Goal: Information Seeking & Learning: Learn about a topic

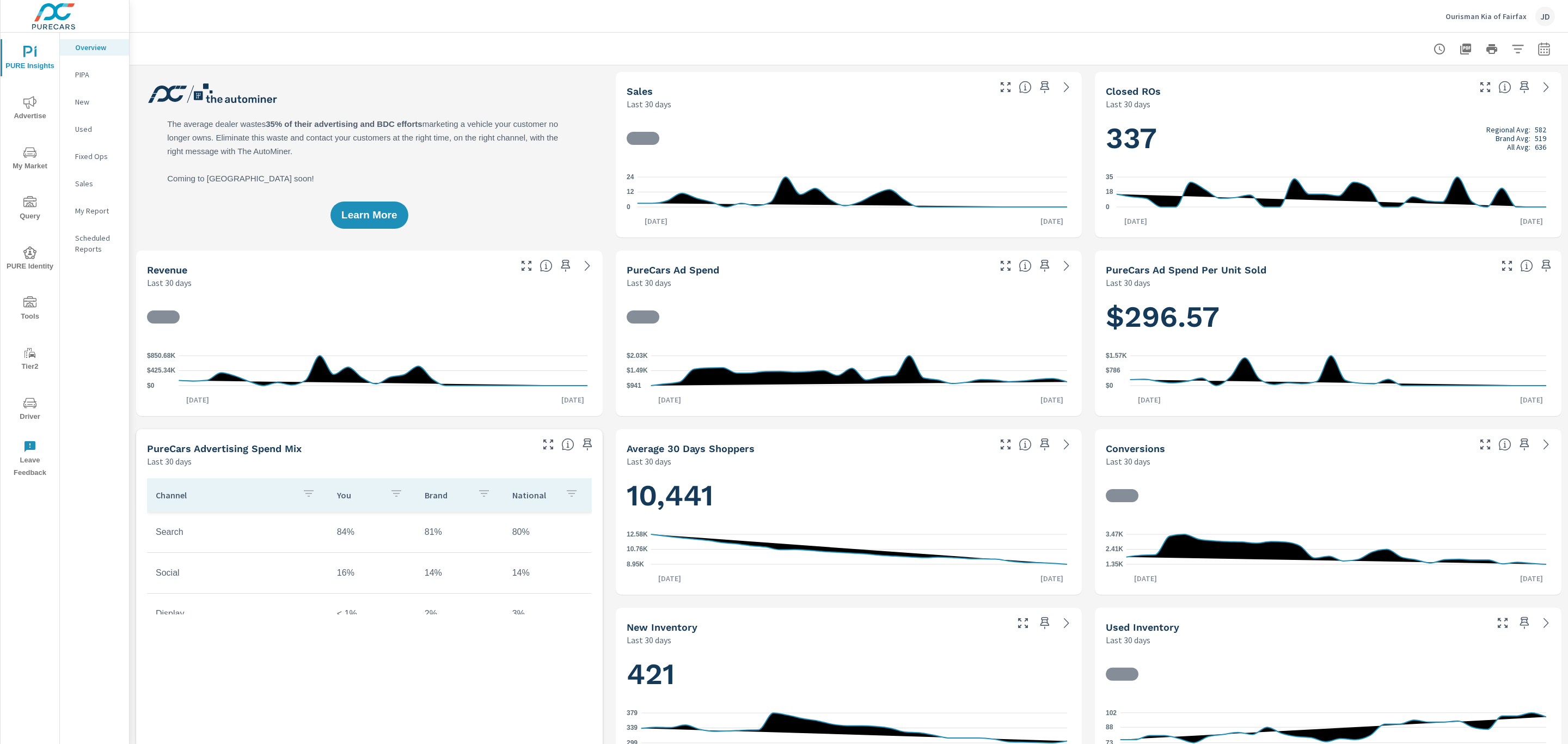
scroll to position [1, 0]
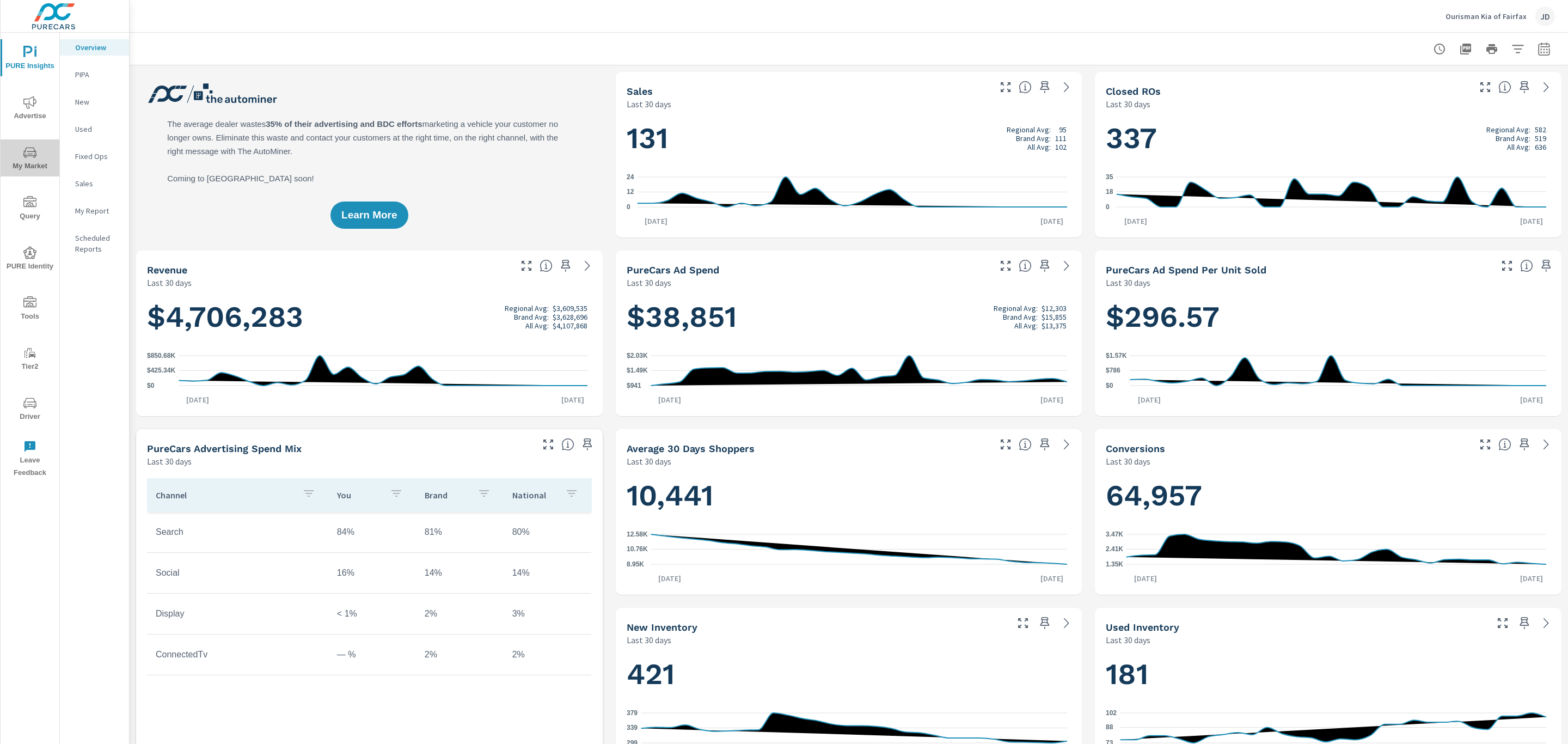
click at [33, 154] on icon "nav menu" at bounding box center [30, 154] width 5 height 1
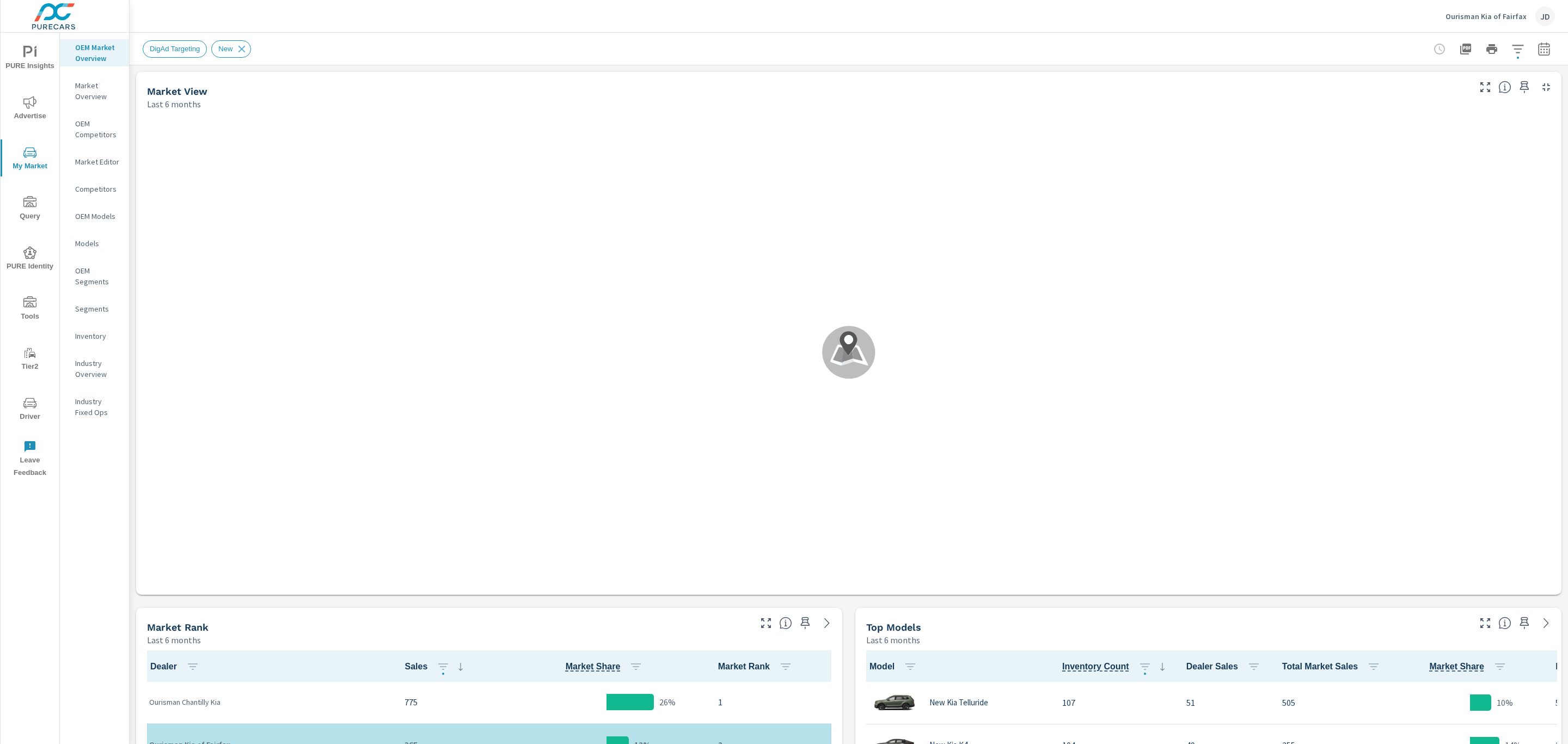
scroll to position [1, 0]
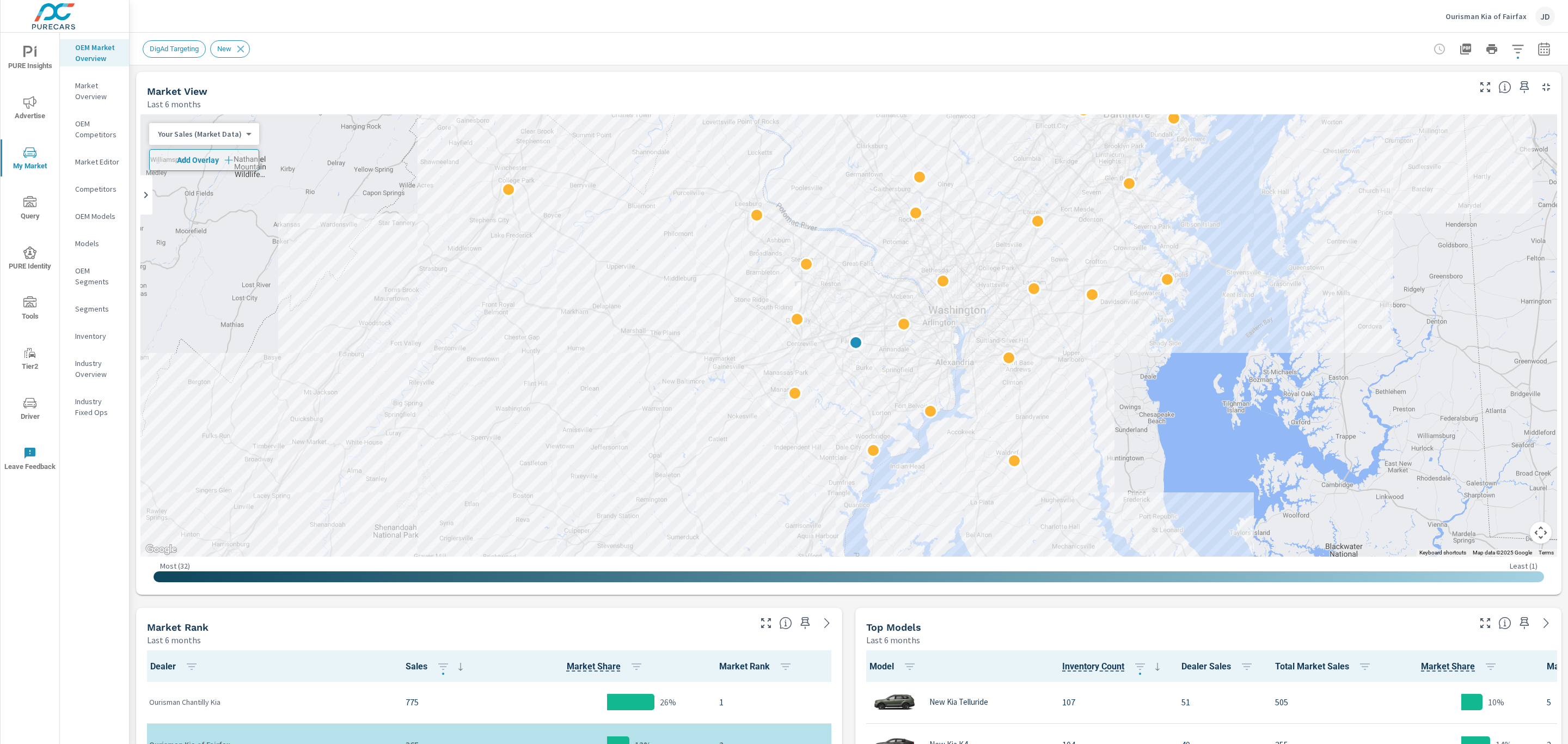
click at [100, 157] on p "Market Editor" at bounding box center [97, 162] width 45 height 11
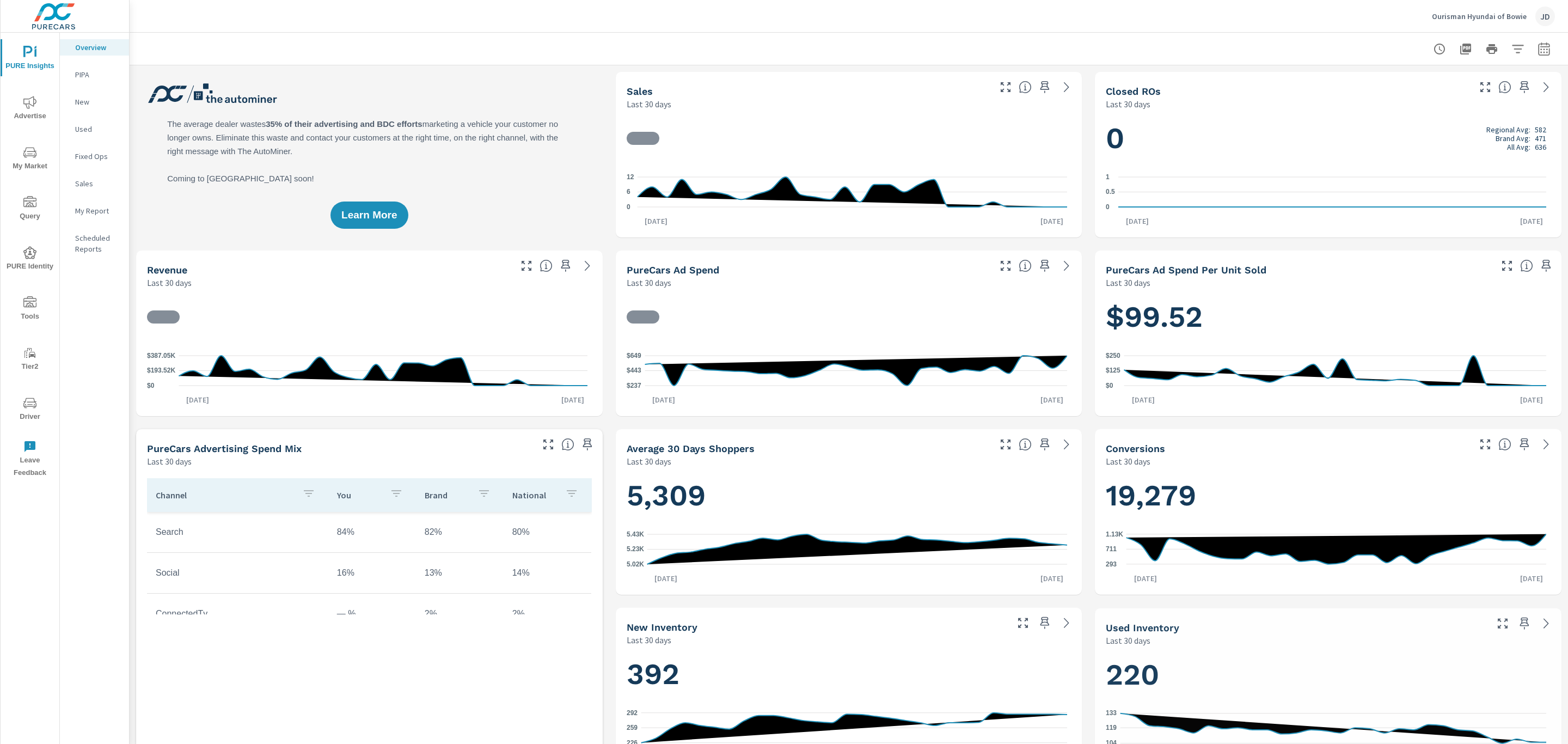
scroll to position [1, 0]
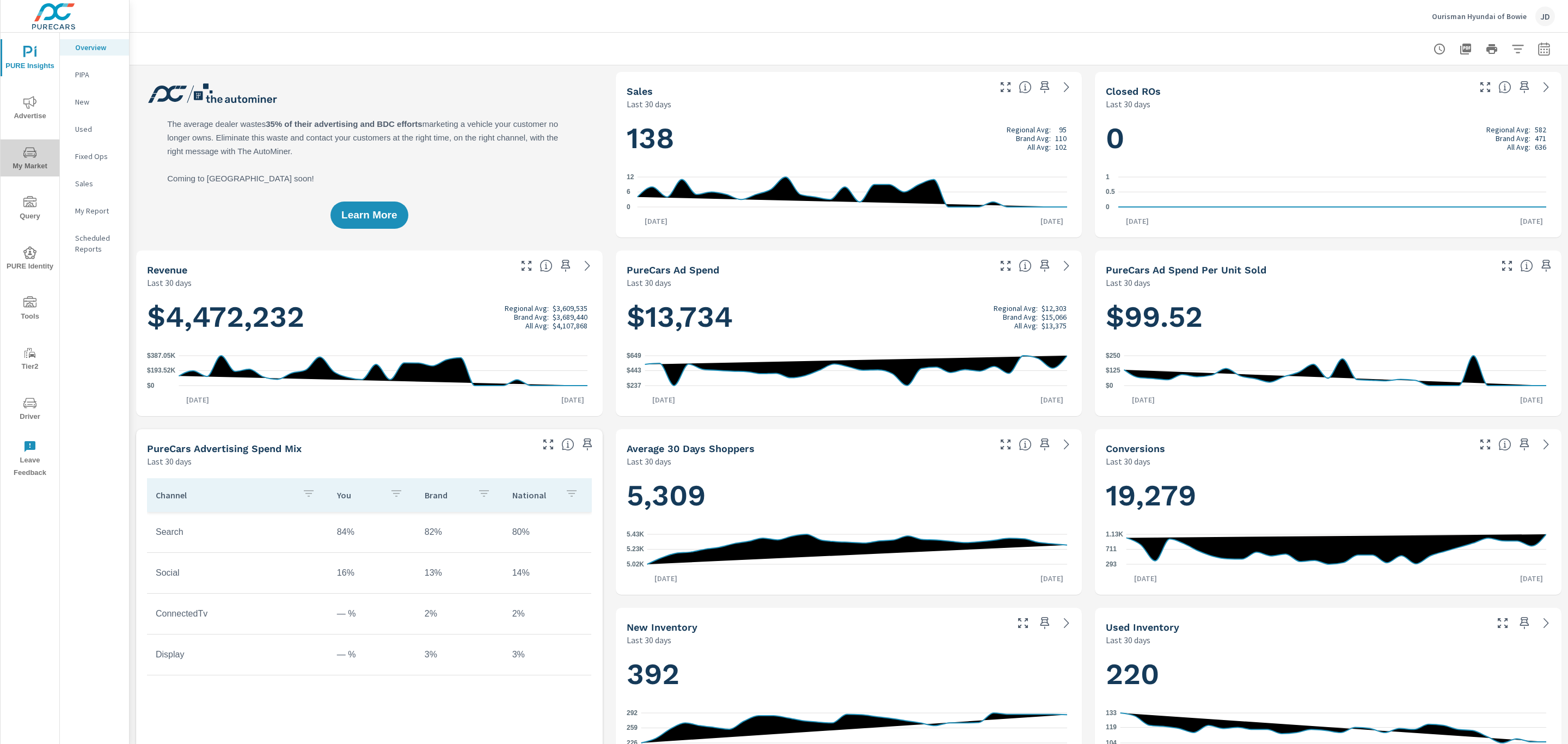
click at [27, 164] on span "My Market" at bounding box center [30, 159] width 52 height 27
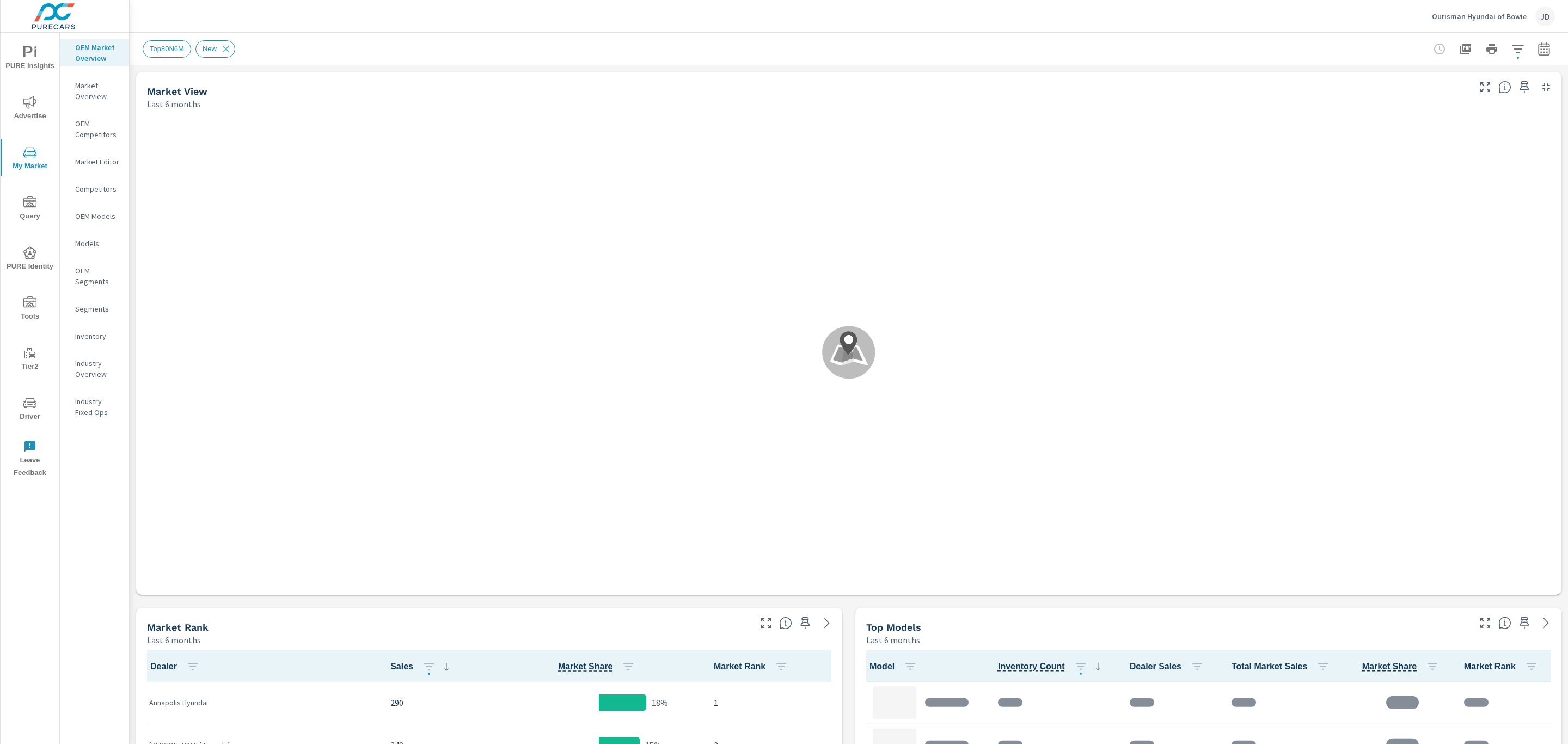
click at [1491, 50] on div at bounding box center [1491, 48] width 126 height 22
click at [1511, 50] on icon "button" at bounding box center [1518, 49] width 13 height 13
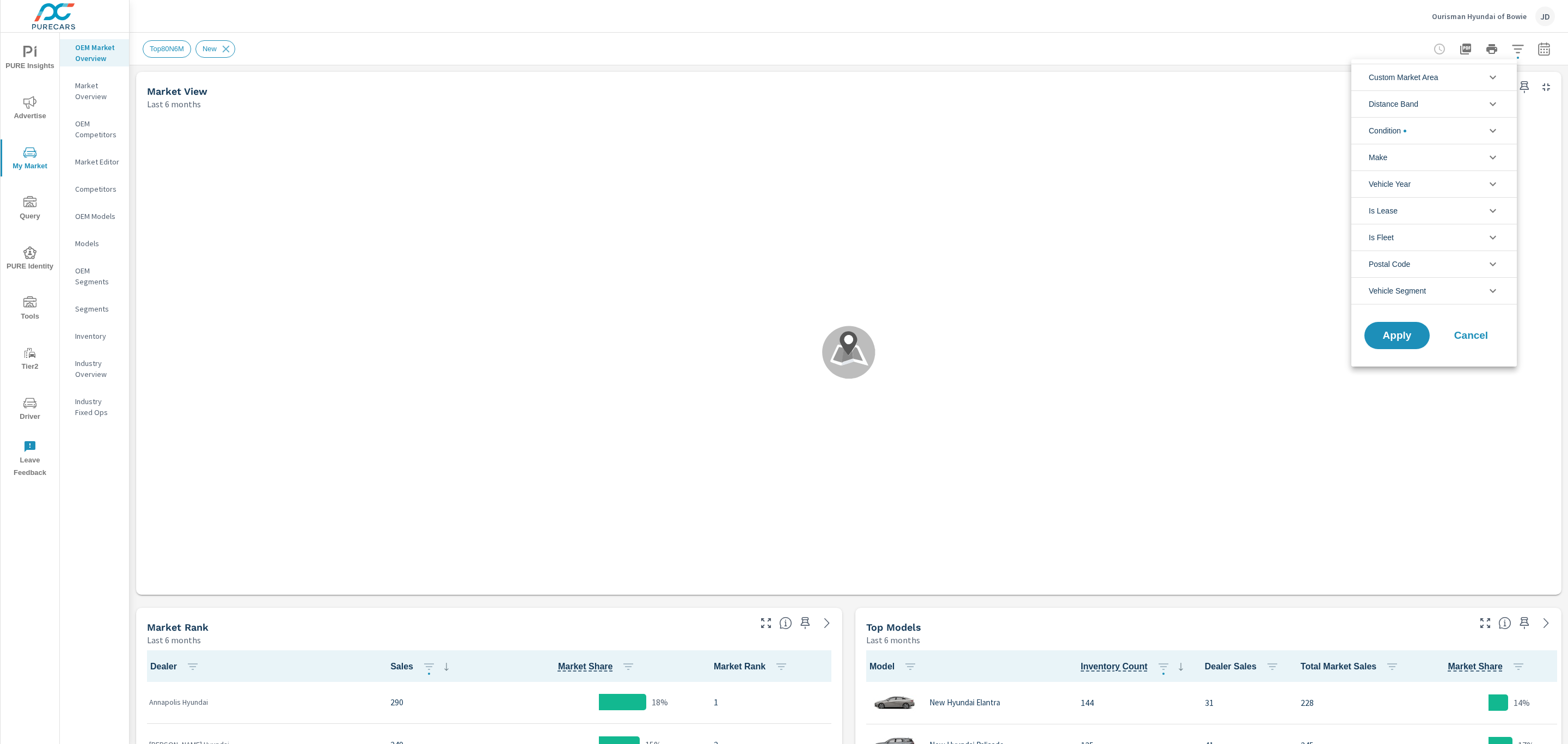
scroll to position [1, 0]
click at [1452, 264] on li "Postal Code" at bounding box center [1433, 264] width 166 height 27
click at [1429, 296] on input "filter options" at bounding box center [1444, 287] width 128 height 19
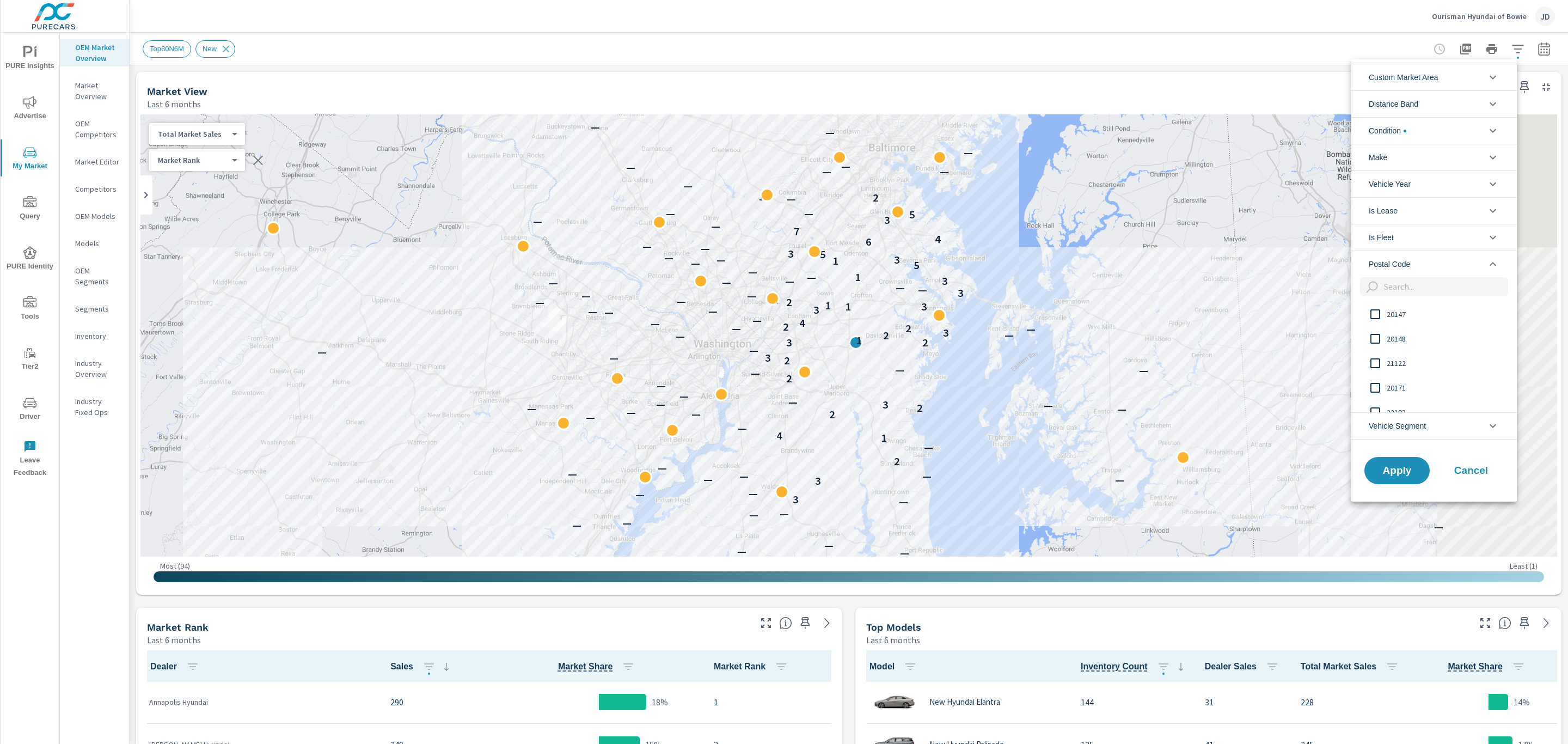
paste input "22193 22202 22153 22003 22151 22150 22205 22015 22043 20152 20148 20112 20111 2…"
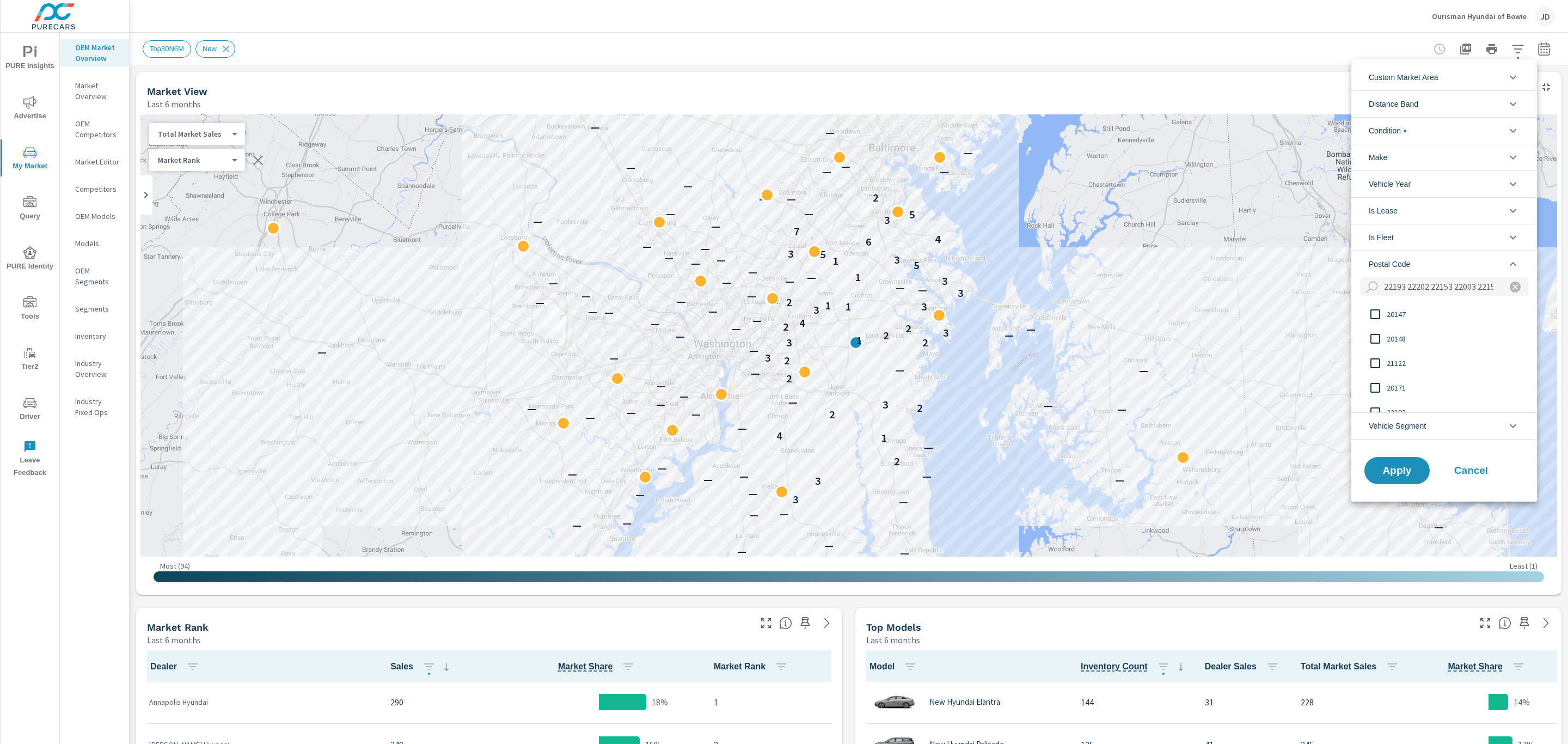
scroll to position [0, 1697]
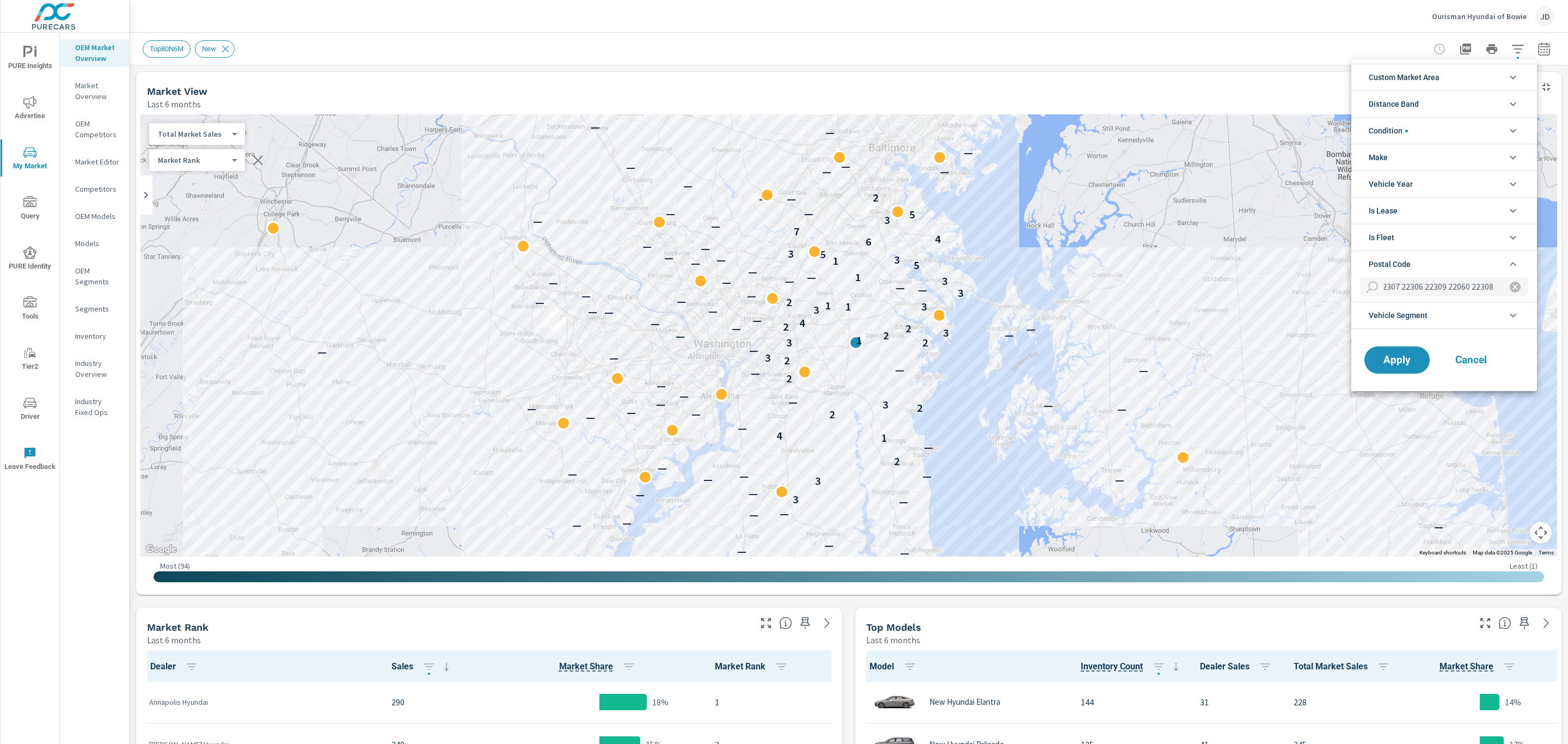
type input "22193 22202 22153 22003 22151 22150 22205 22015 22043 20152 20148 20112 20111 2…"
click at [1510, 291] on icon "filter options" at bounding box center [1515, 287] width 11 height 11
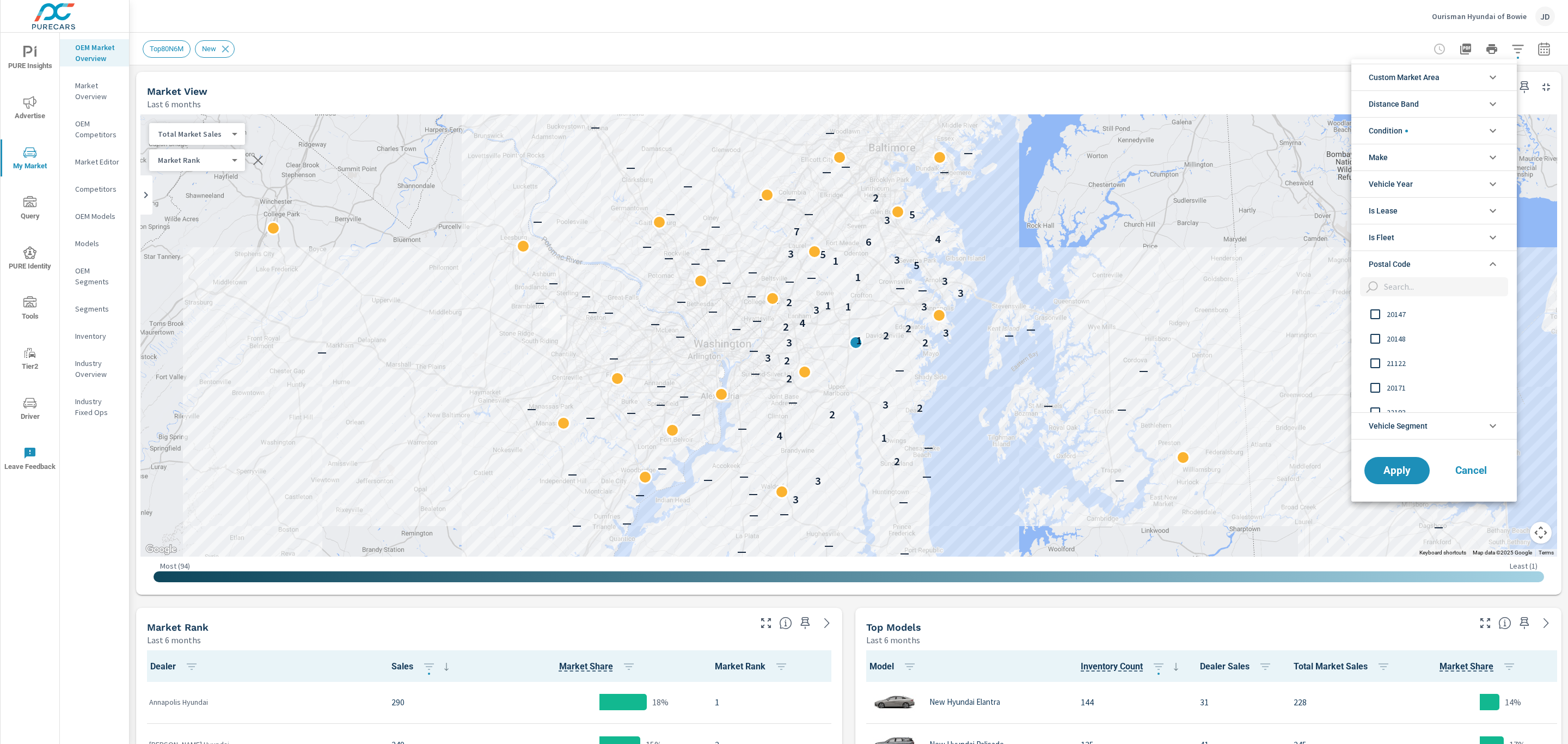
click at [1438, 289] on input "filter options" at bounding box center [1444, 287] width 128 height 19
type input "20720"
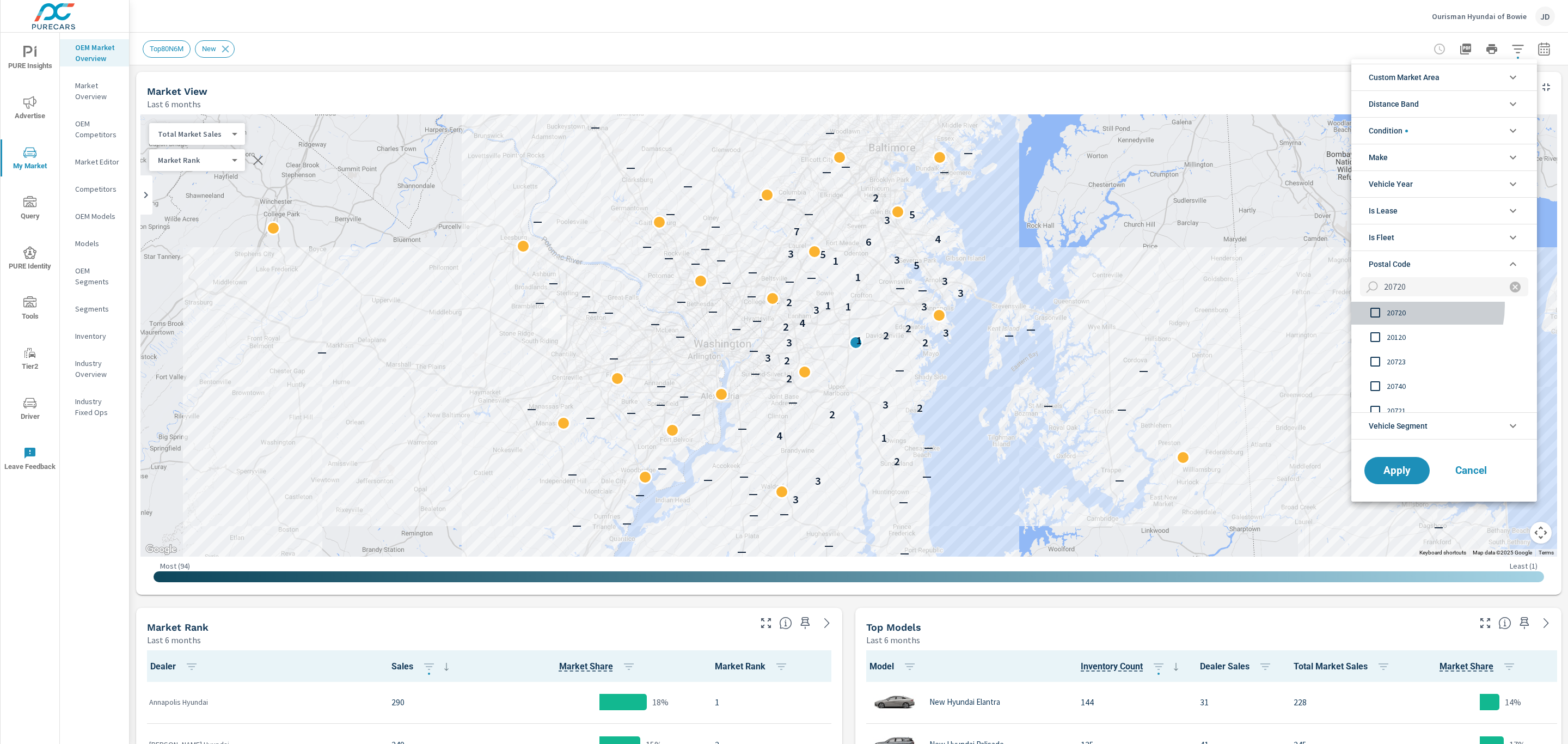
click at [1401, 308] on span "20720" at bounding box center [1446, 313] width 119 height 13
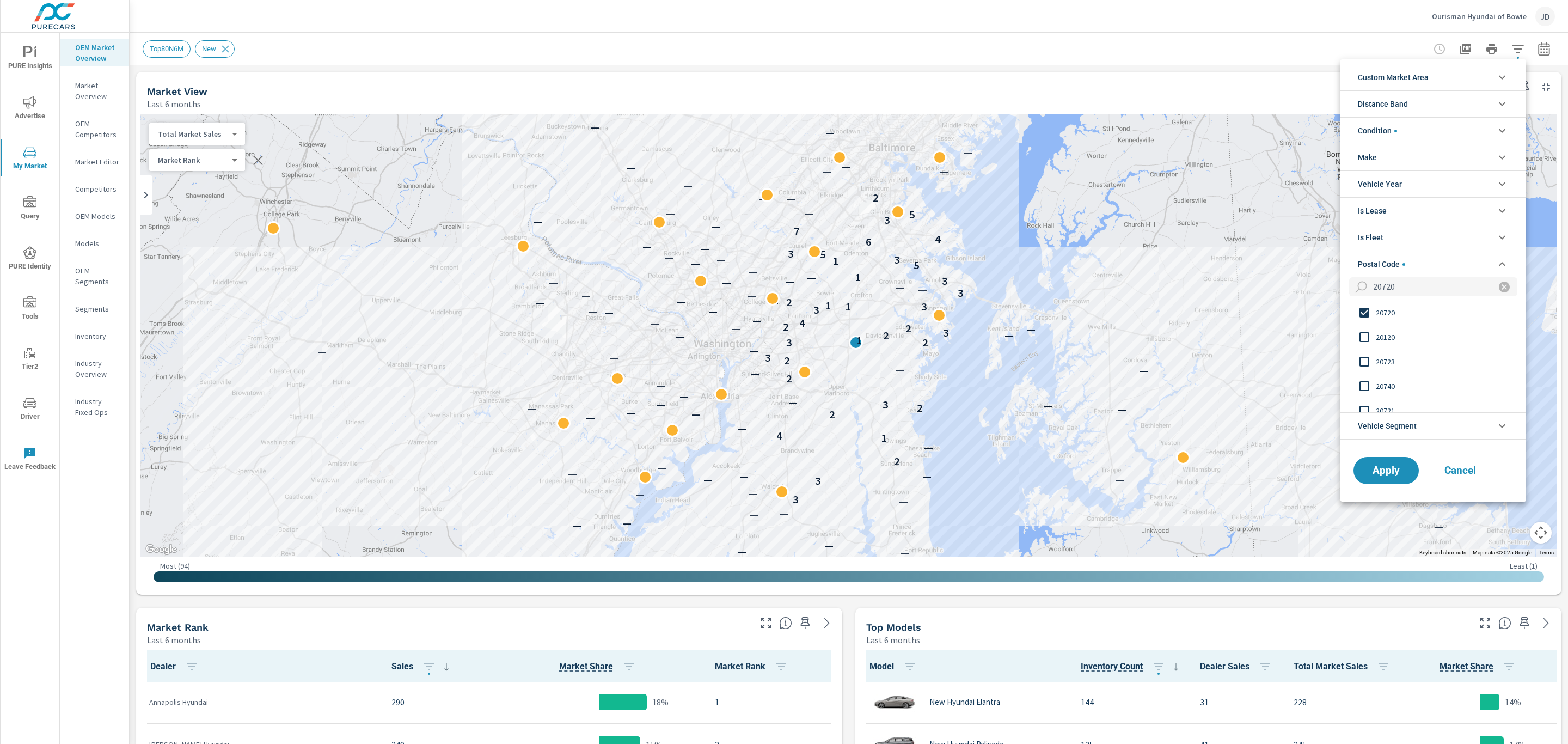
scroll to position [0, 0]
click at [1393, 459] on button "Apply" at bounding box center [1385, 470] width 67 height 28
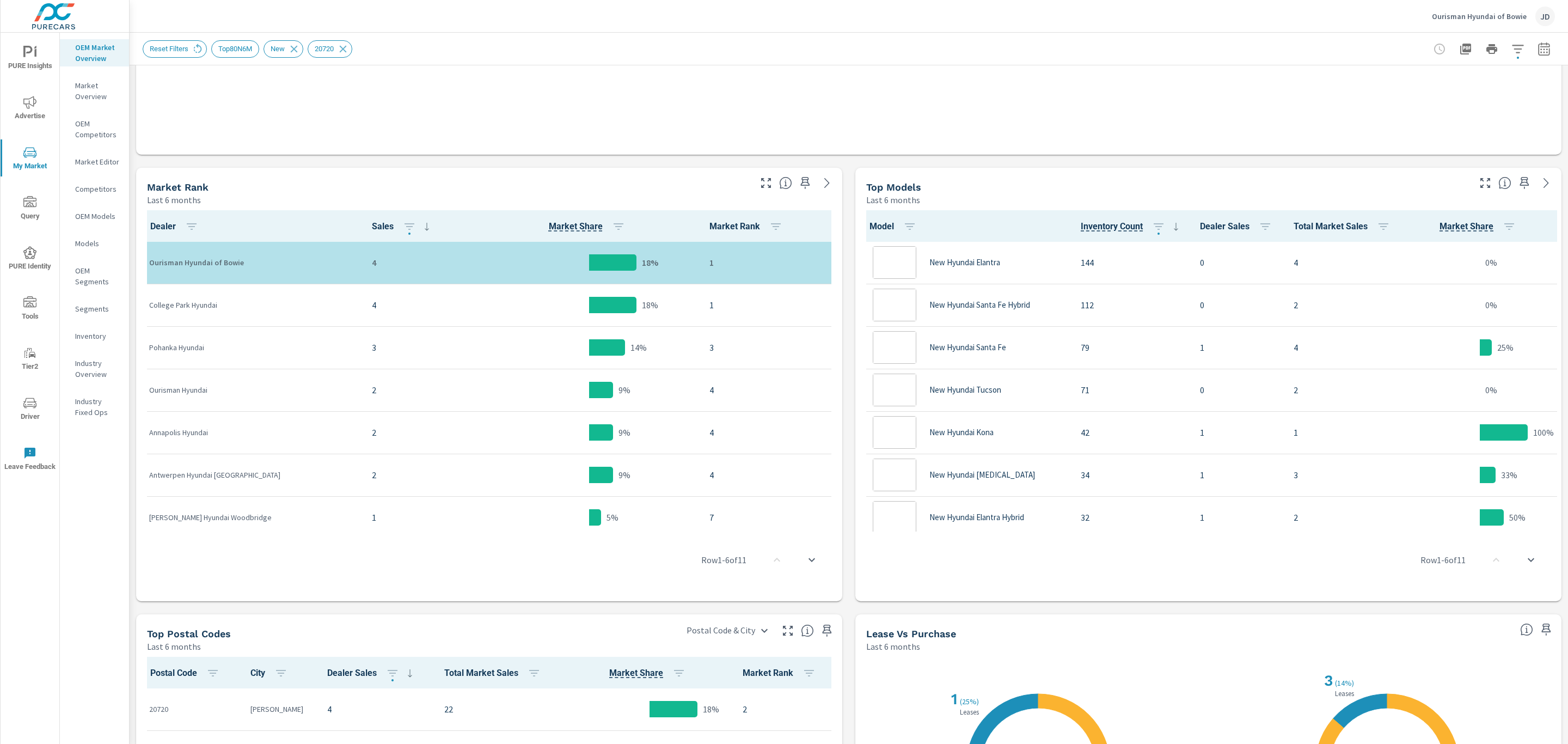
scroll to position [1, 0]
click at [1538, 46] on icon "button" at bounding box center [1543, 48] width 11 height 13
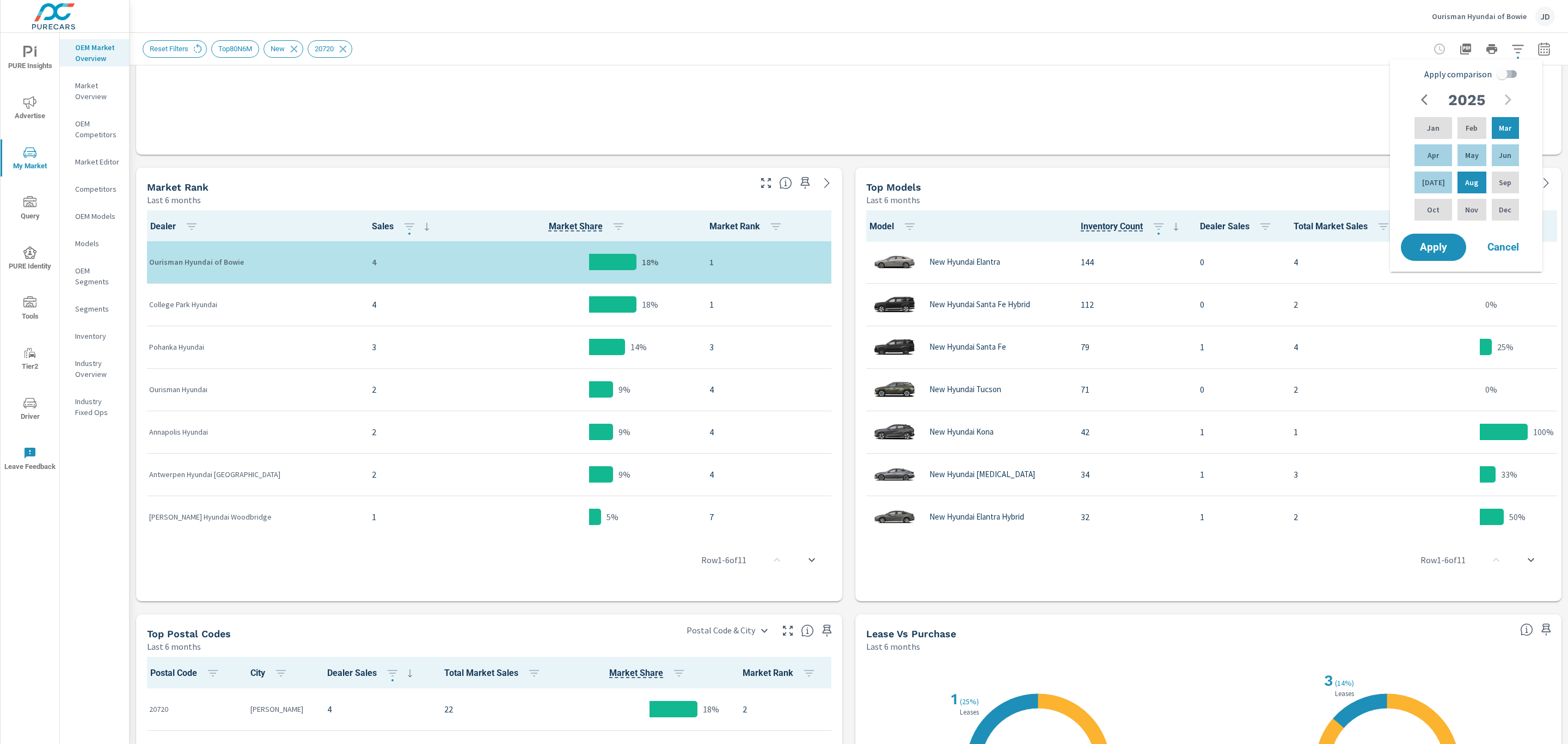
click at [1495, 80] on input "Apply comparison" at bounding box center [1501, 74] width 62 height 21
checkbox input "true"
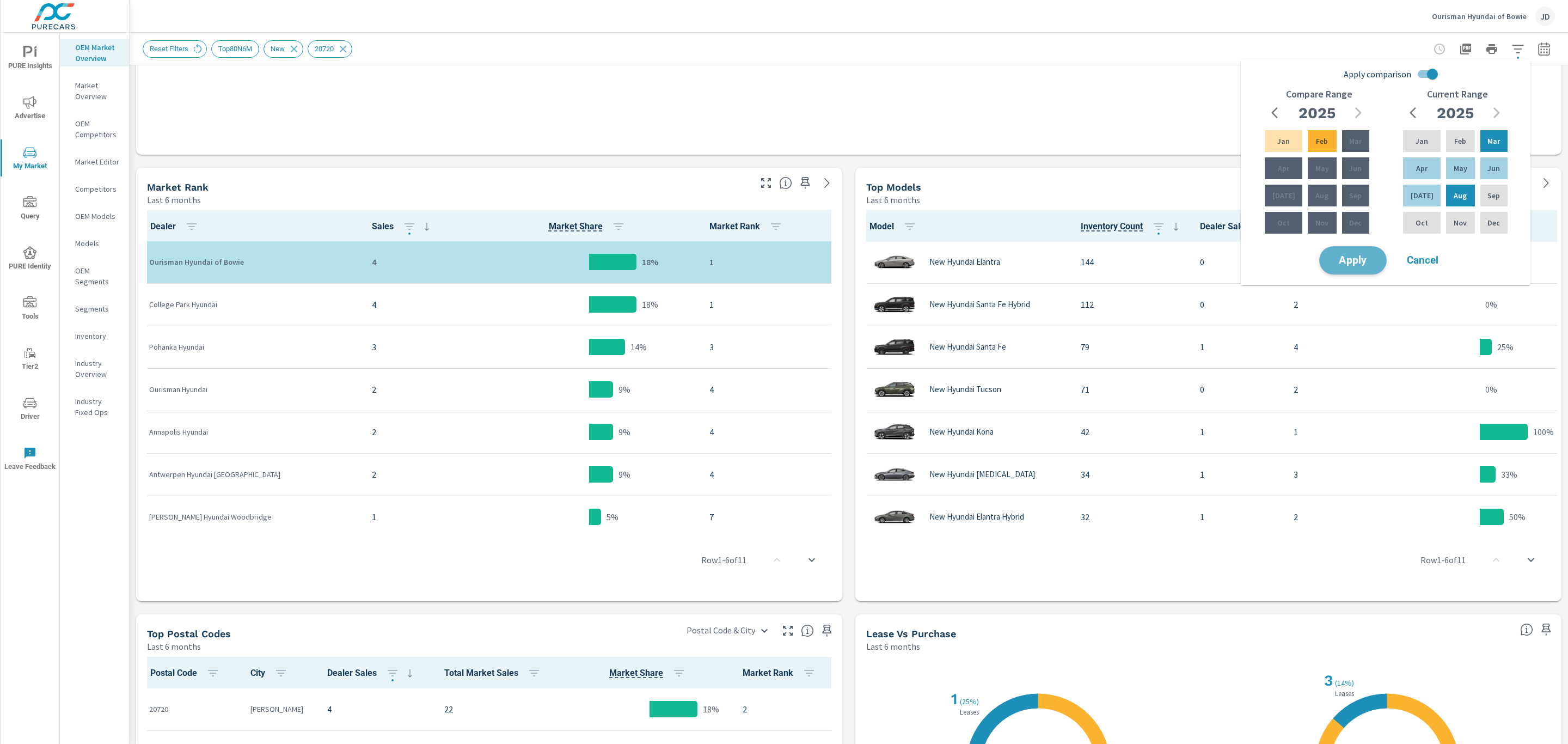
click at [1376, 258] on button "Apply" at bounding box center [1352, 260] width 67 height 28
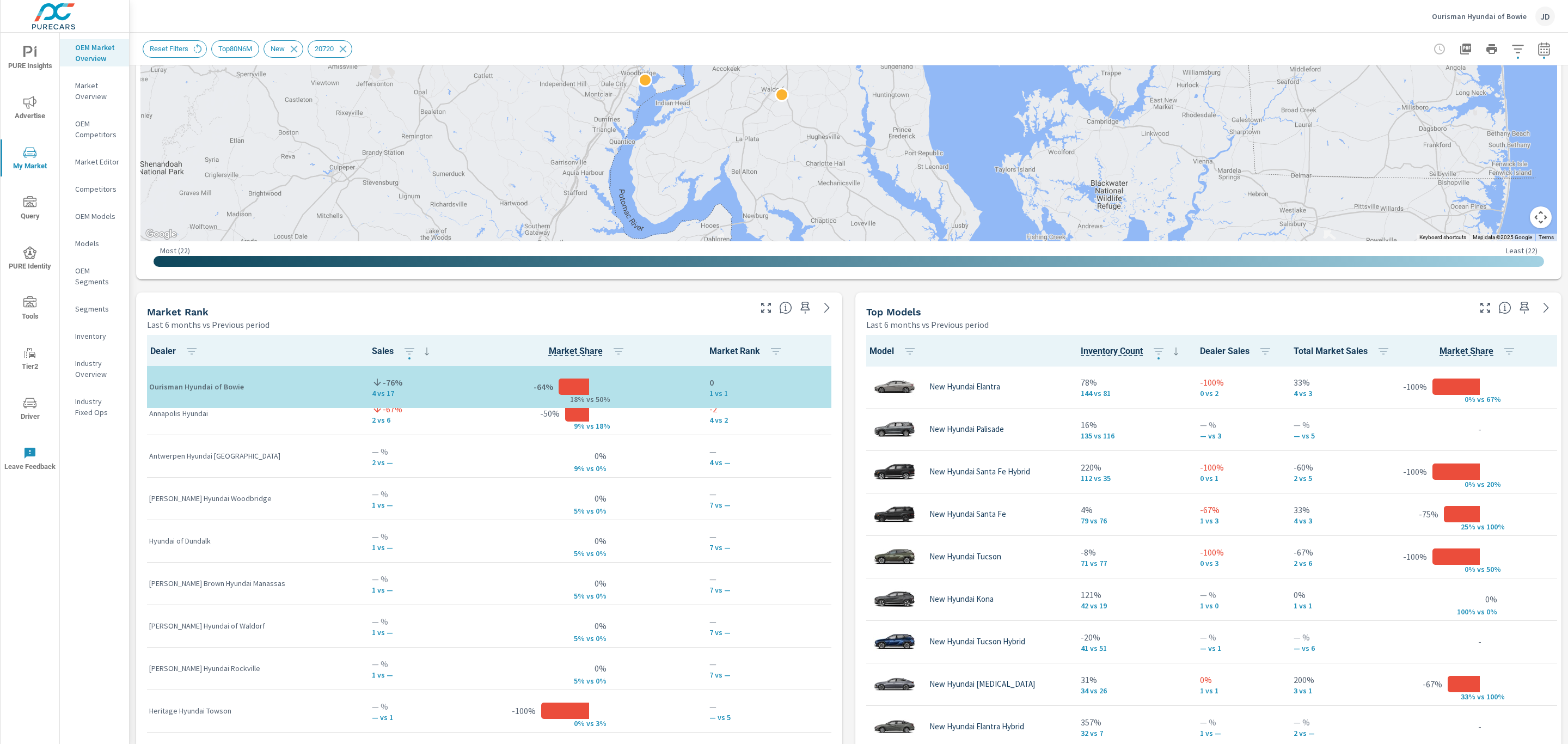
scroll to position [171, 0]
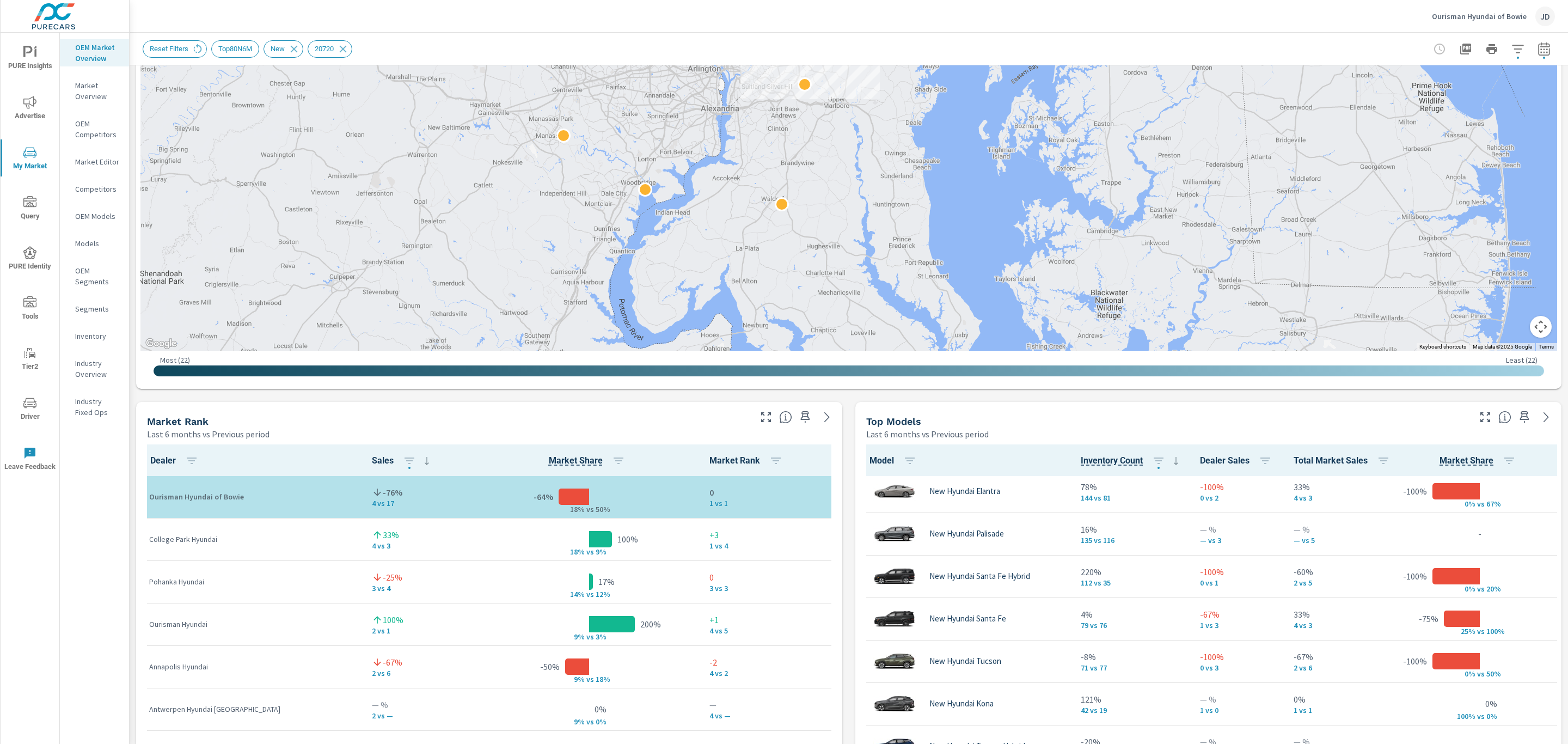
scroll to position [368, 0]
